Goal: Task Accomplishment & Management: Manage account settings

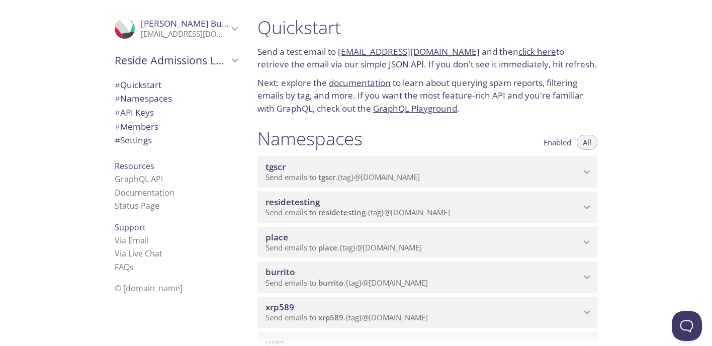
scroll to position [129, 0]
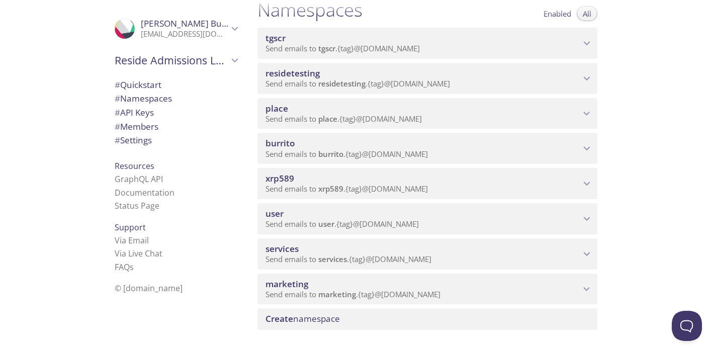
click at [451, 193] on p "Send emails to xrp589 . {tag} @[DOMAIN_NAME]" at bounding box center [423, 189] width 315 height 10
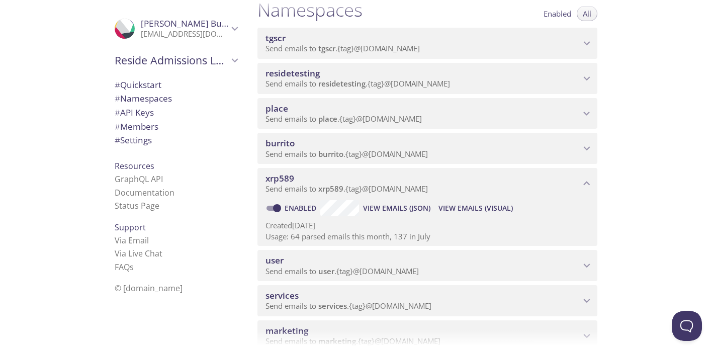
click at [489, 207] on span "View Emails (Visual)" at bounding box center [475, 208] width 74 height 12
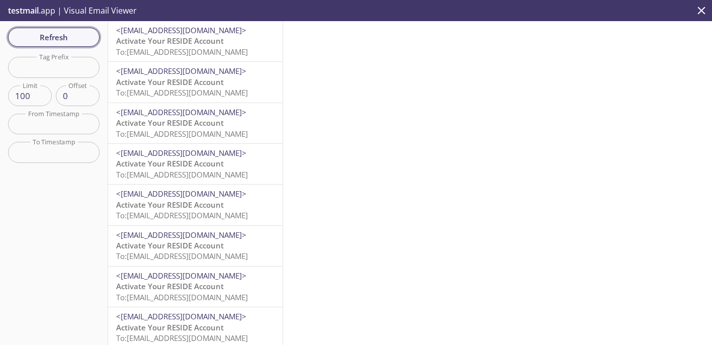
click at [67, 35] on span "Refresh" at bounding box center [53, 37] width 75 height 13
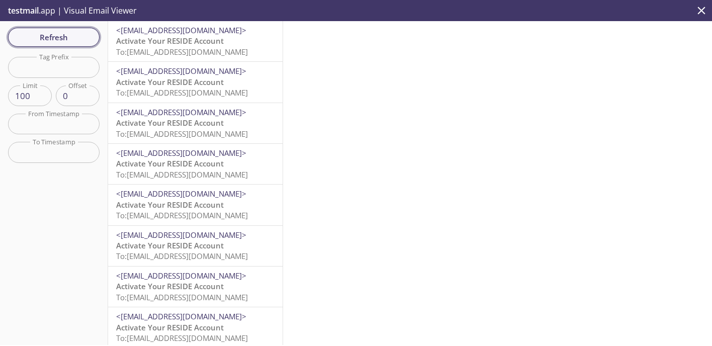
click at [67, 35] on span "Refresh" at bounding box center [53, 37] width 75 height 13
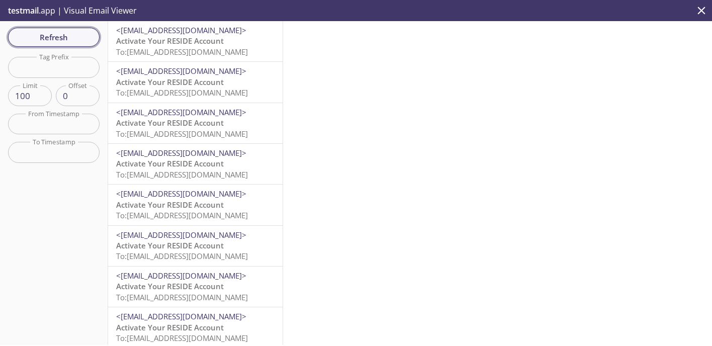
click at [67, 35] on span "Refresh" at bounding box center [53, 37] width 75 height 13
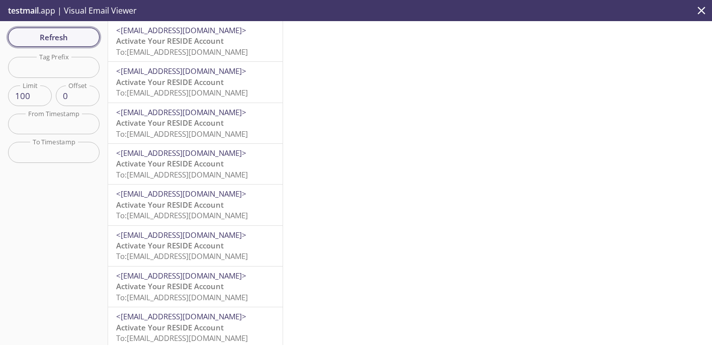
click at [67, 35] on span "Refresh" at bounding box center [53, 37] width 75 height 13
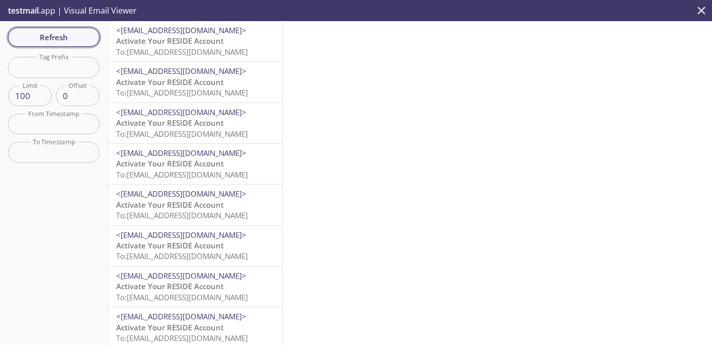
click at [67, 35] on span "Refresh" at bounding box center [53, 37] width 75 height 13
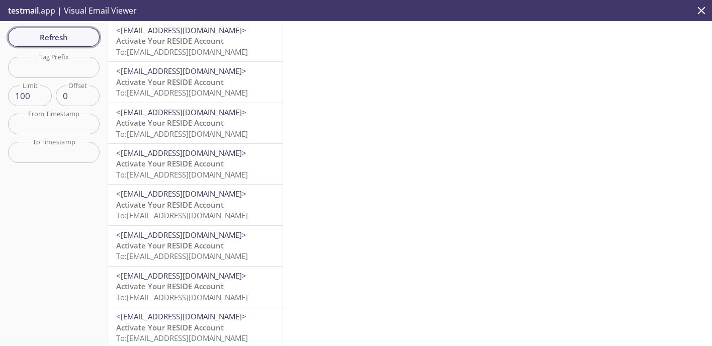
click at [67, 35] on span "Refresh" at bounding box center [53, 37] width 75 height 13
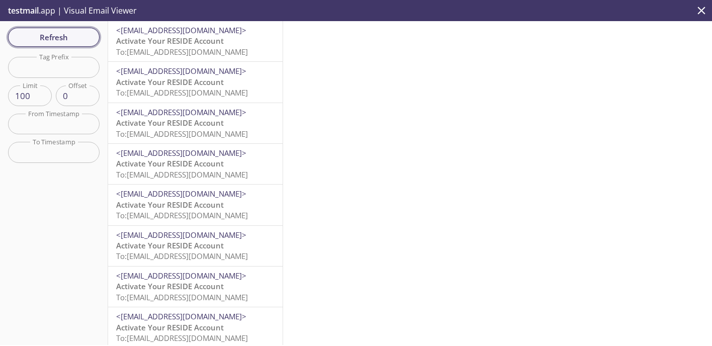
click at [67, 35] on span "Refresh" at bounding box center [53, 37] width 75 height 13
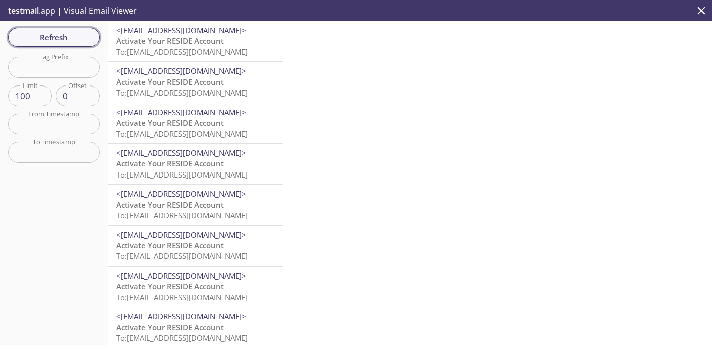
click at [67, 35] on span "Refresh" at bounding box center [53, 37] width 75 height 13
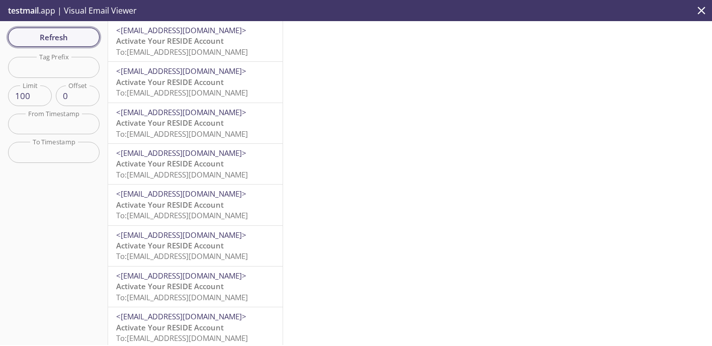
click at [67, 35] on span "Refresh" at bounding box center [53, 37] width 75 height 13
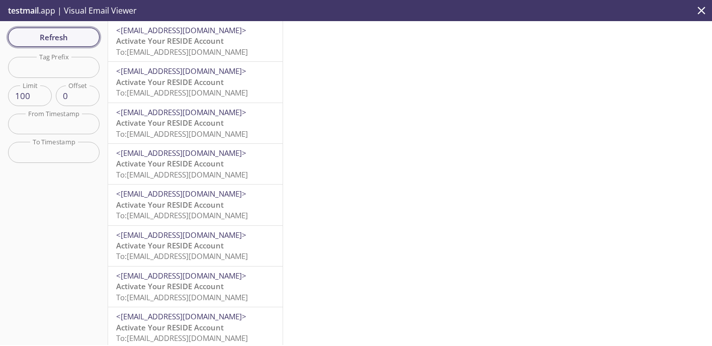
click at [67, 35] on span "Refresh" at bounding box center [53, 37] width 75 height 13
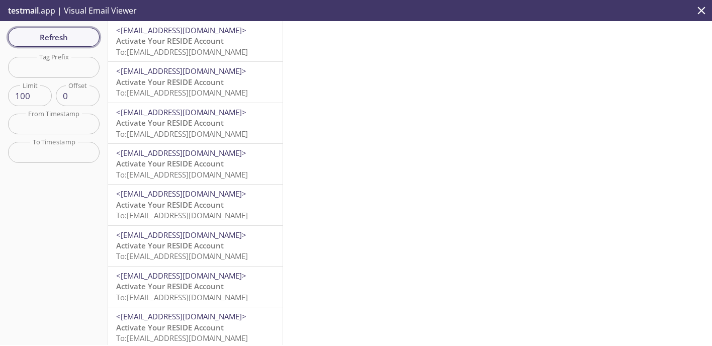
click at [67, 35] on span "Refresh" at bounding box center [53, 37] width 75 height 13
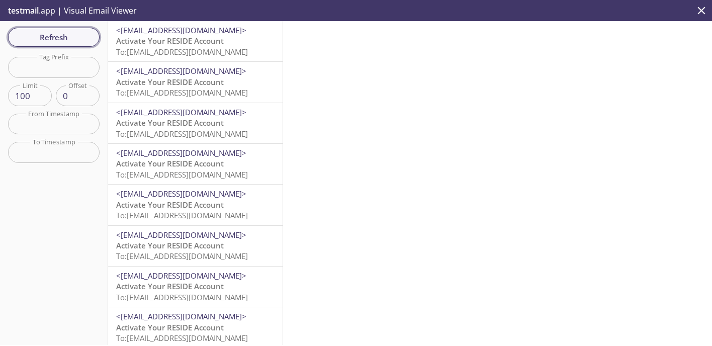
click at [67, 35] on span "Refresh" at bounding box center [53, 37] width 75 height 13
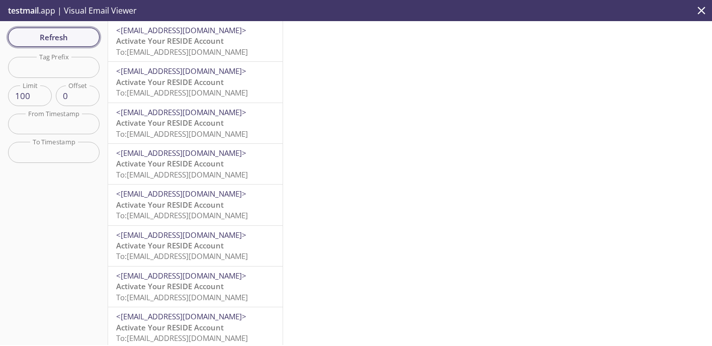
click at [67, 35] on span "Refresh" at bounding box center [53, 37] width 75 height 13
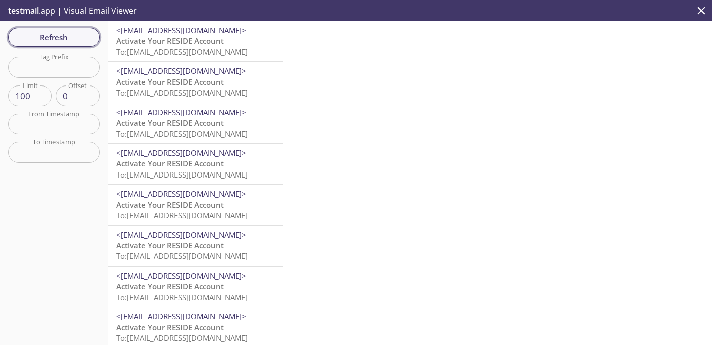
click at [67, 35] on span "Refresh" at bounding box center [53, 37] width 75 height 13
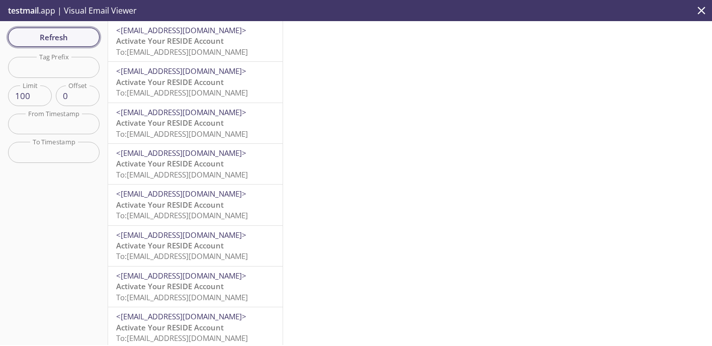
click at [67, 35] on span "Refresh" at bounding box center [53, 37] width 75 height 13
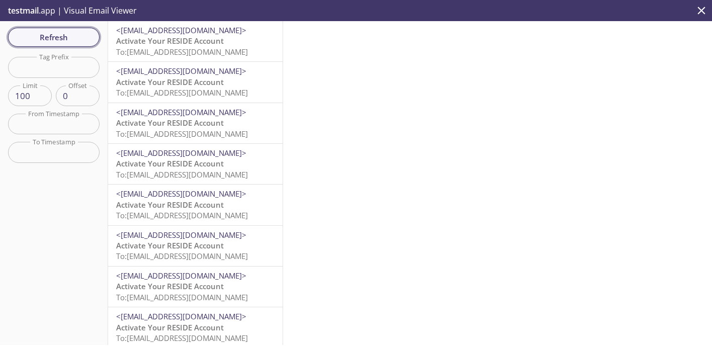
click at [67, 35] on span "Refresh" at bounding box center [53, 37] width 75 height 13
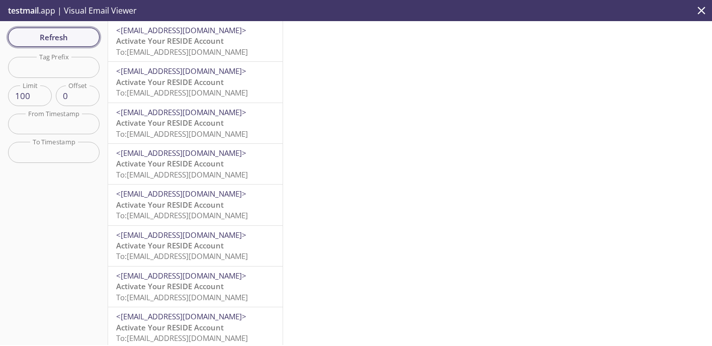
click at [67, 35] on span "Refresh" at bounding box center [53, 37] width 75 height 13
click at [212, 45] on span "Activate Your RESIDE Account" at bounding box center [170, 41] width 108 height 10
